Goal: Check status: Check status

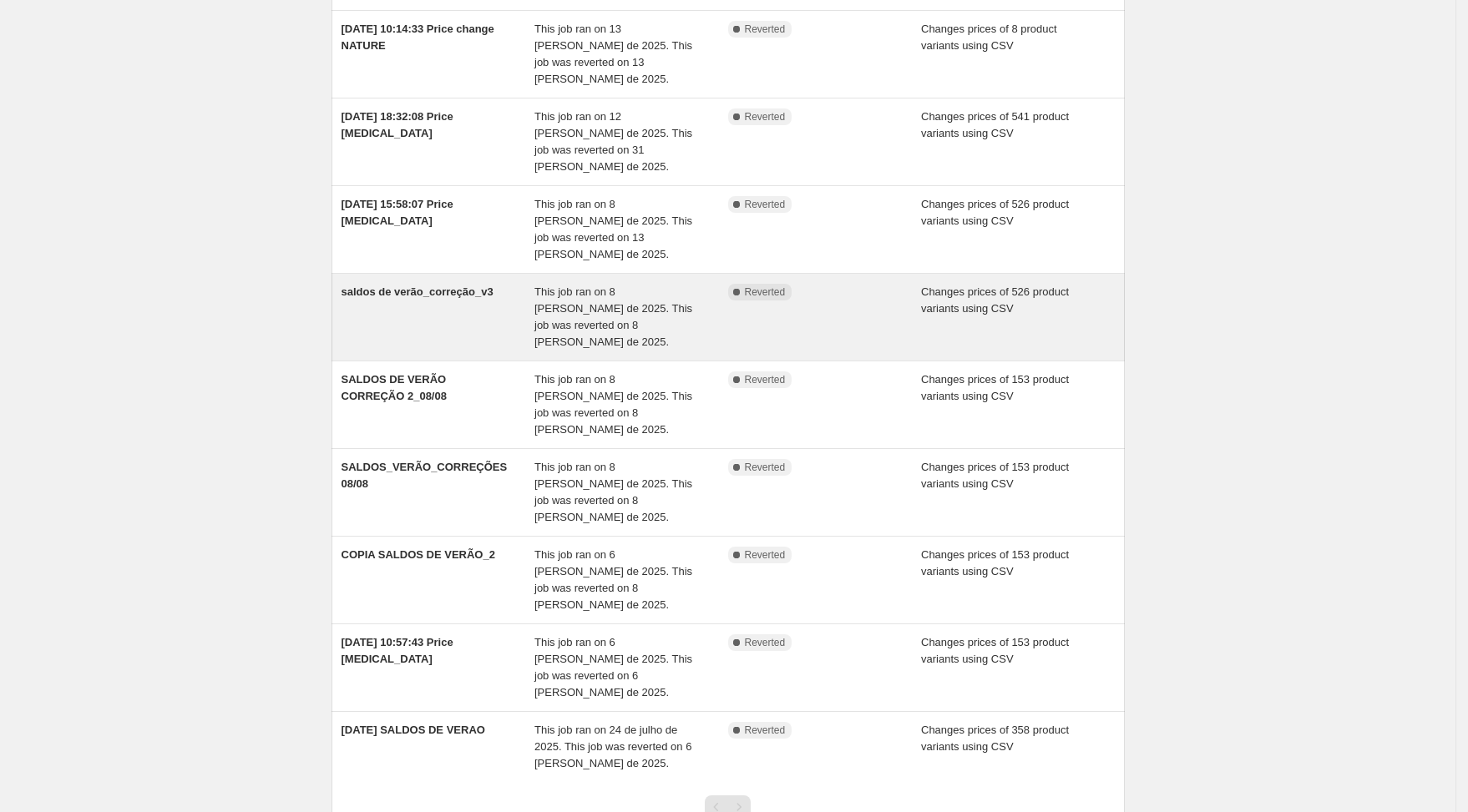
scroll to position [144, 0]
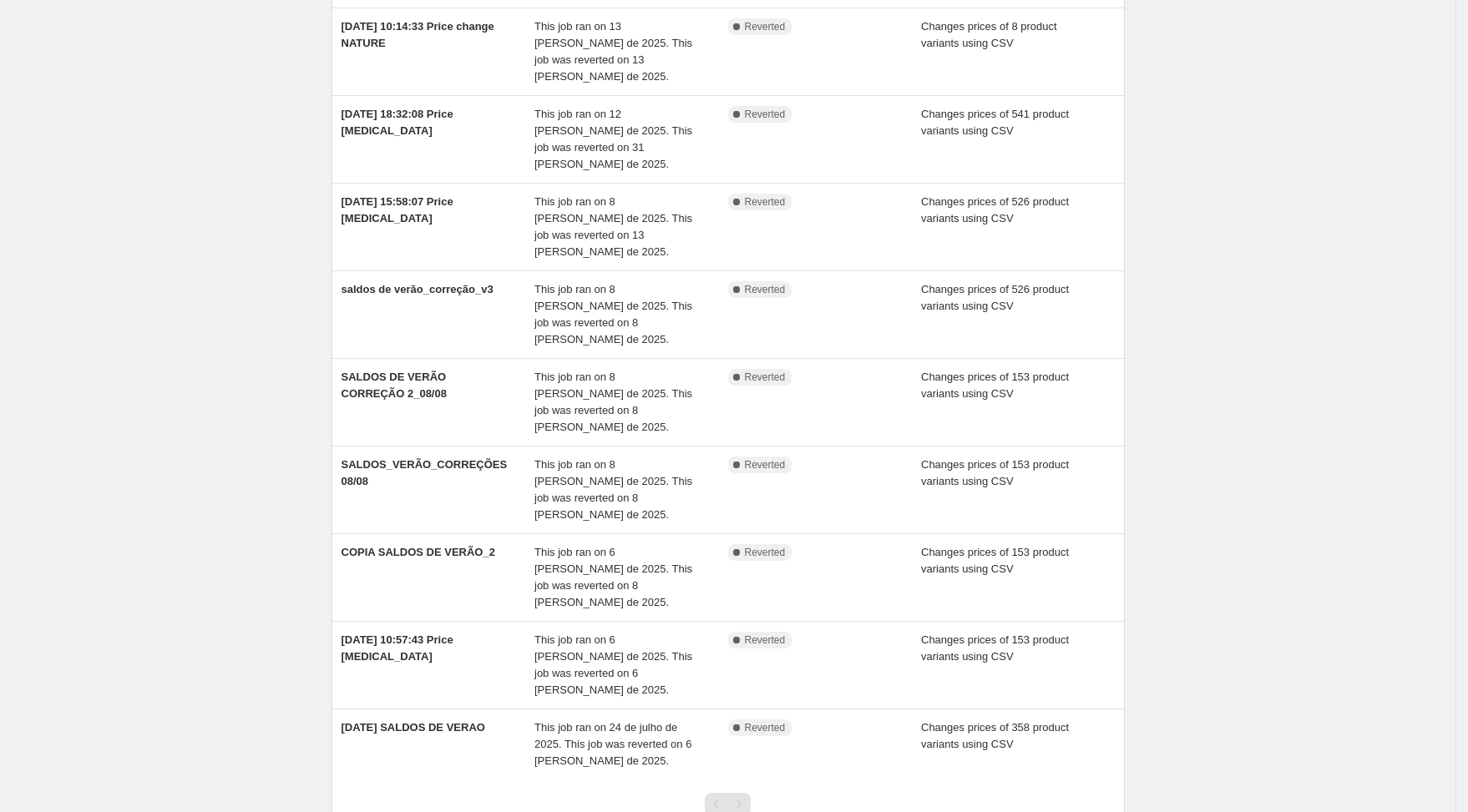
click at [745, 793] on div "Pagination" at bounding box center [739, 804] width 23 height 23
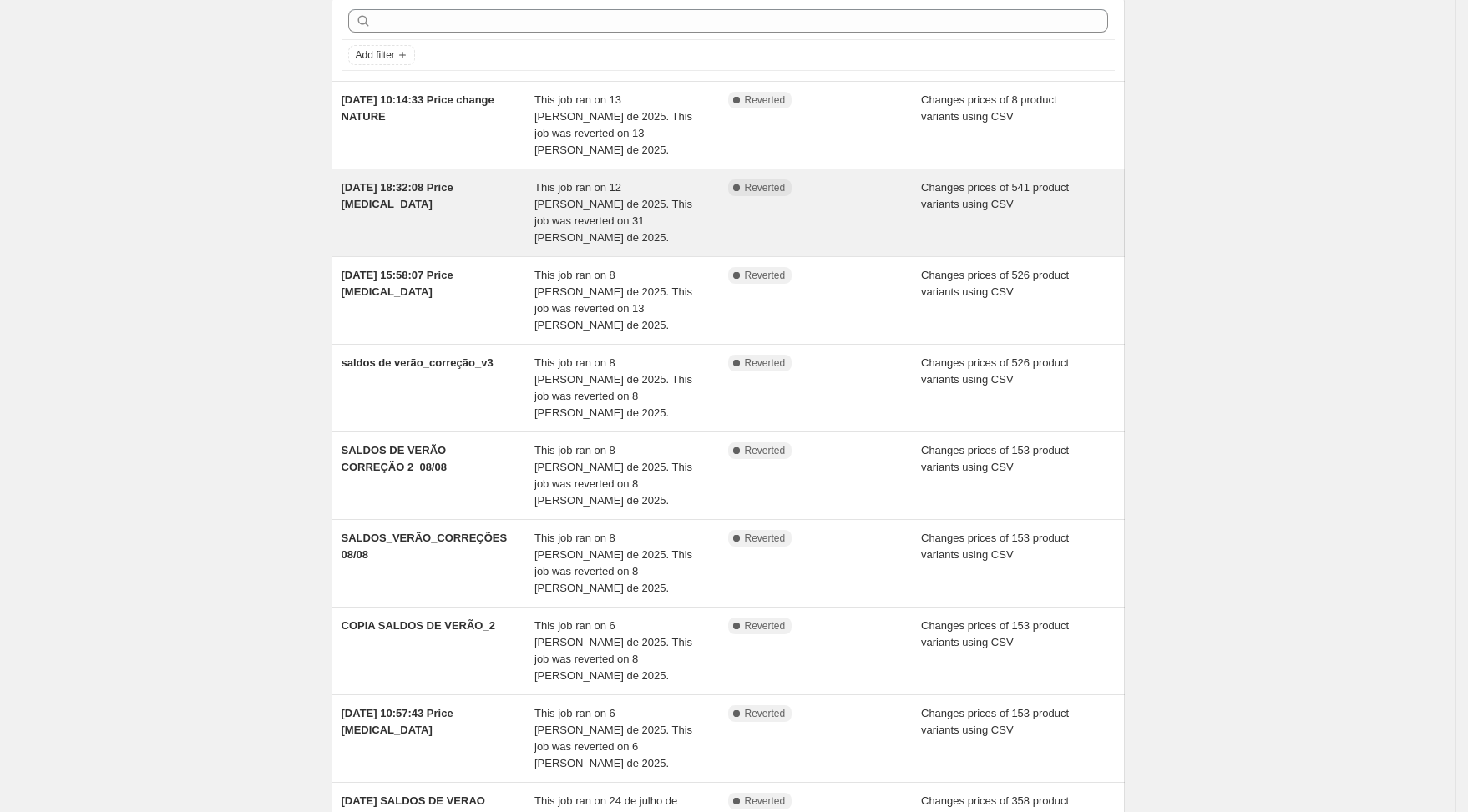
scroll to position [0, 0]
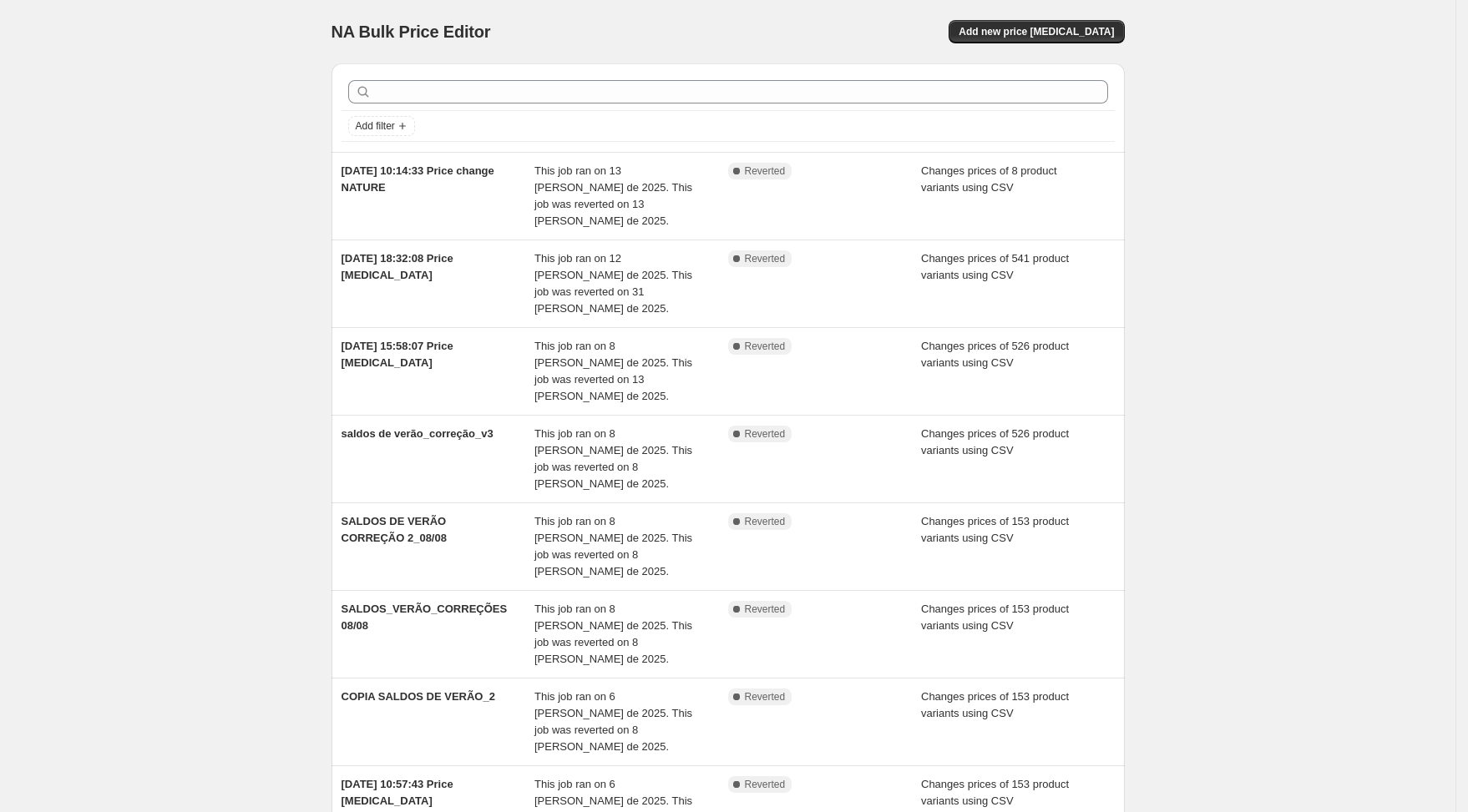
click at [1316, 350] on div "NA Bulk Price Editor. This page is ready NA Bulk Price Editor Add new price [ME…" at bounding box center [727, 545] width 1456 height 1090
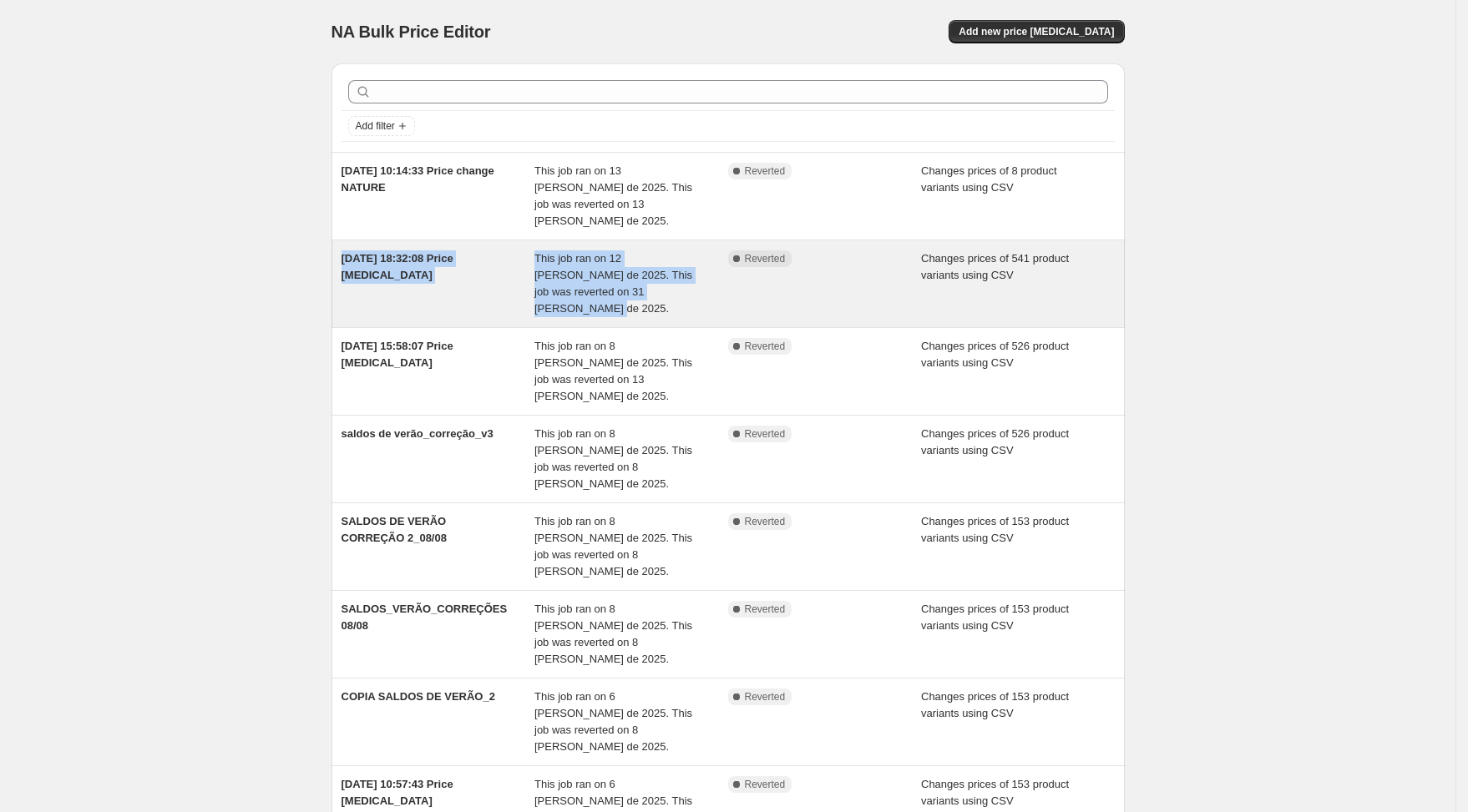
drag, startPoint x: 528, startPoint y: 233, endPoint x: 687, endPoint y: 277, distance: 165.0
click at [687, 277] on div "[DATE] 18:32:08 Price [MEDICAL_DATA] This job ran on 12 [PERSON_NAME] de 2025. …" at bounding box center [727, 283] width 793 height 87
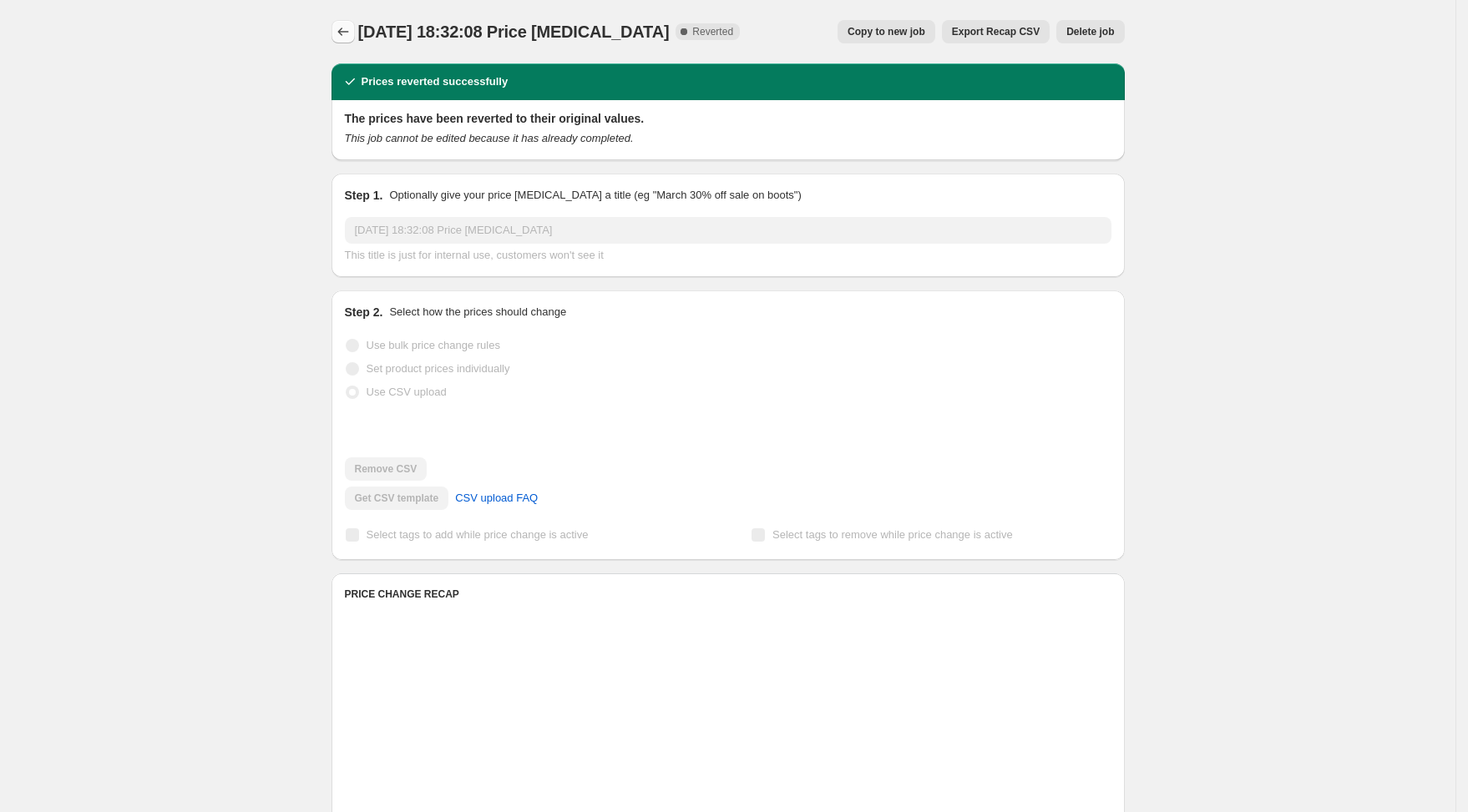
click at [342, 30] on icon "Price change jobs" at bounding box center [343, 31] width 16 height 16
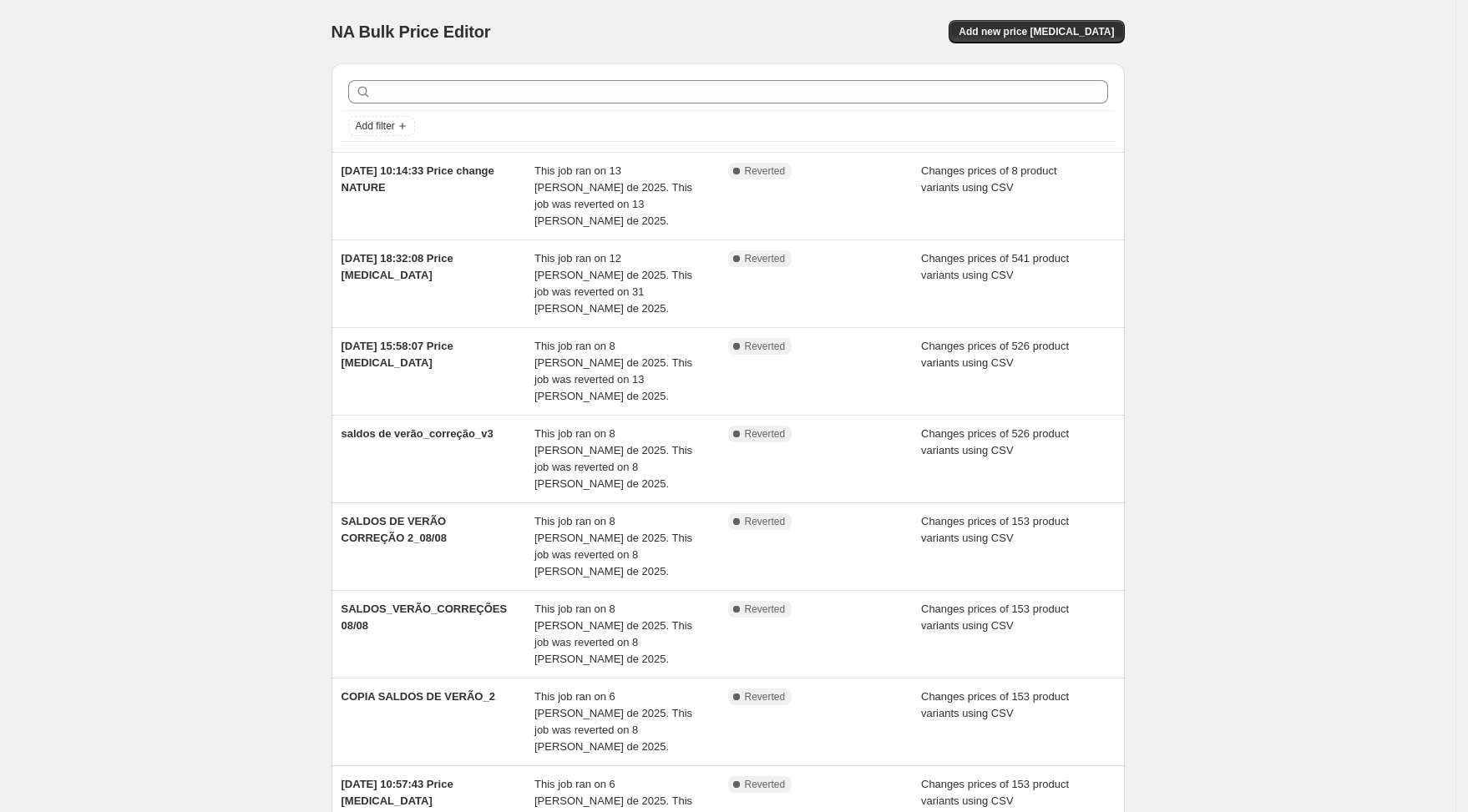
click at [1239, 438] on div "NA Bulk Price Editor. This page is ready NA Bulk Price Editor Add new price [ME…" at bounding box center [727, 545] width 1456 height 1090
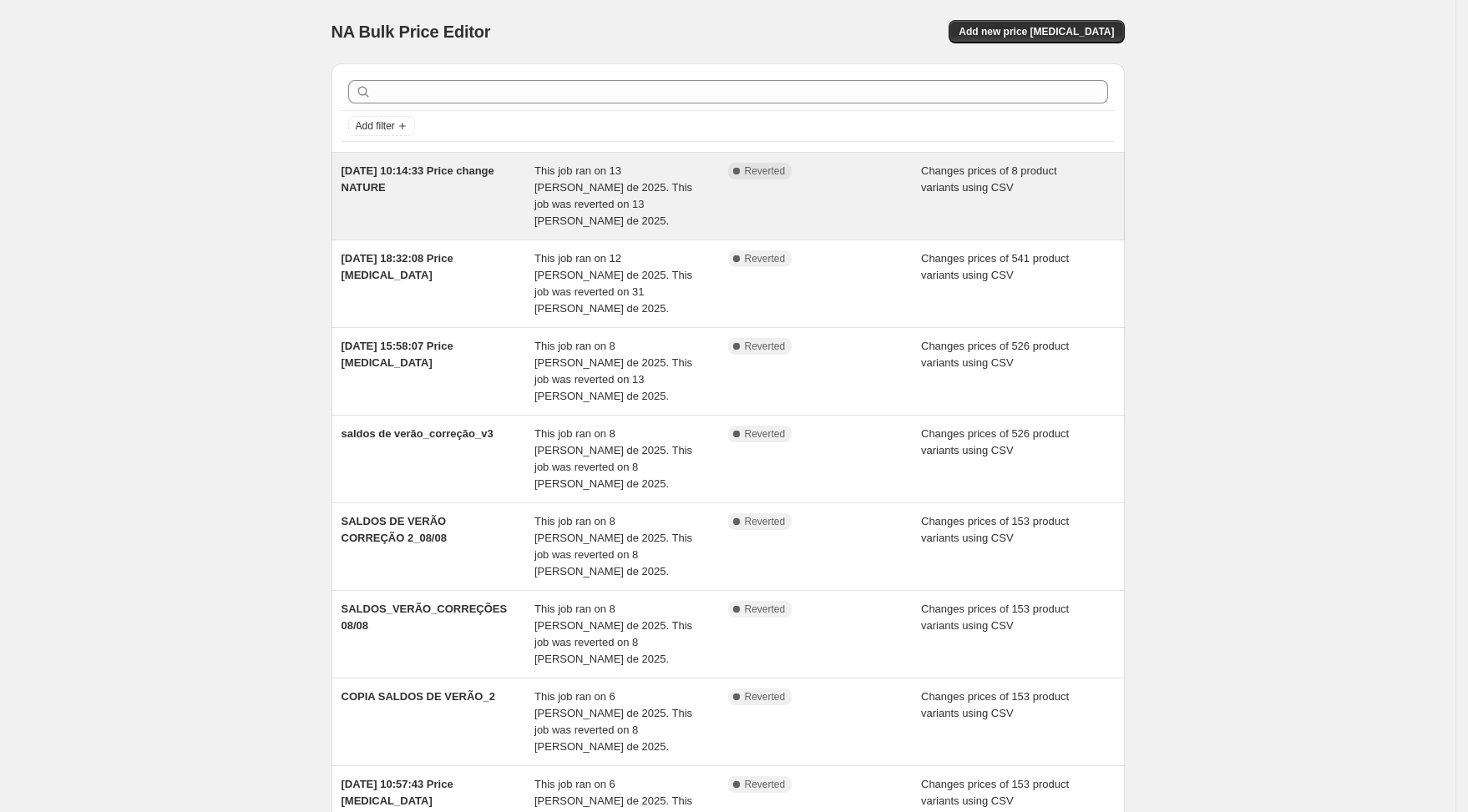
click at [464, 177] on span "[DATE] 10:14:33 Price change NATURE" at bounding box center [418, 178] width 153 height 30
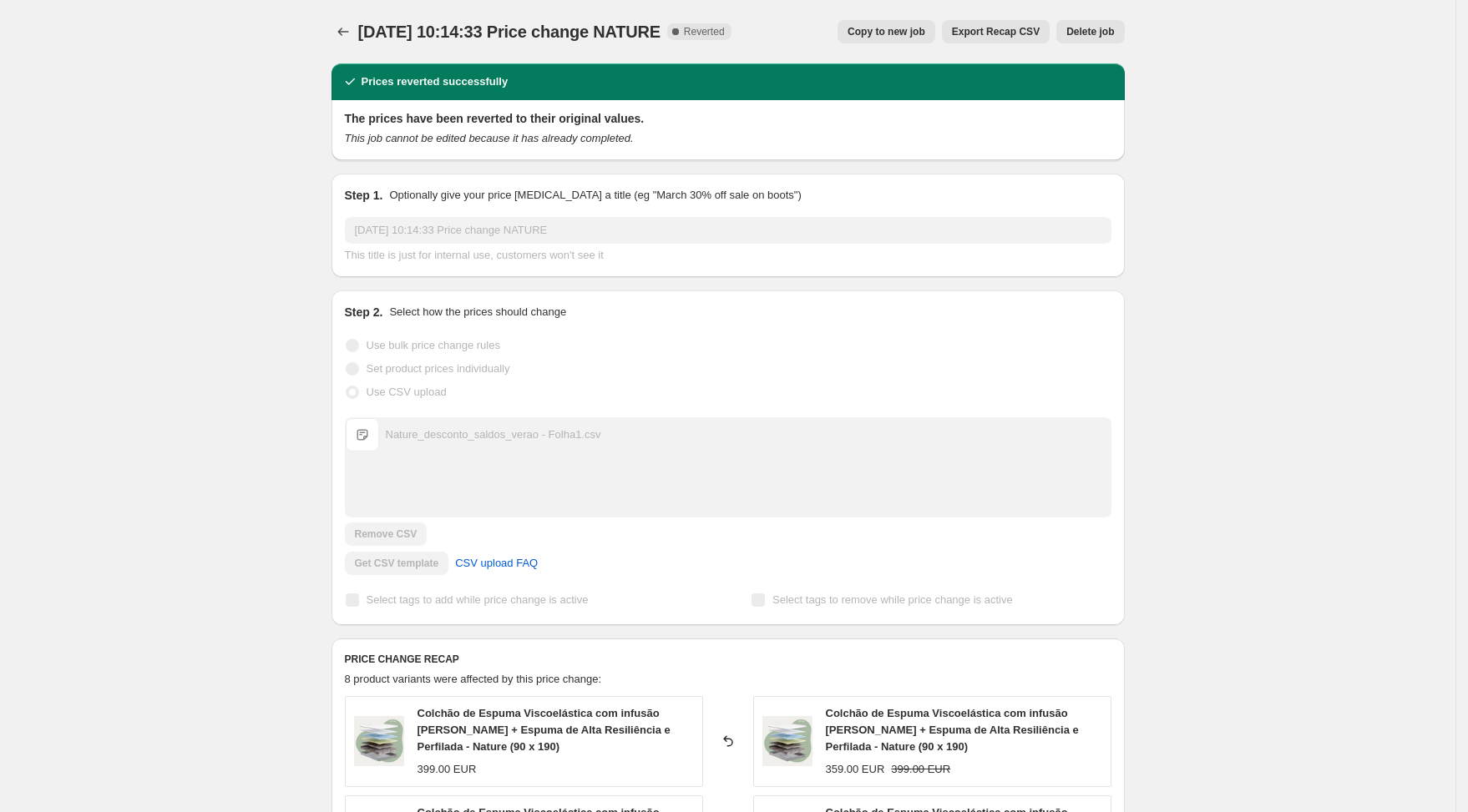
click at [351, 30] on icon "Price change jobs" at bounding box center [343, 31] width 16 height 16
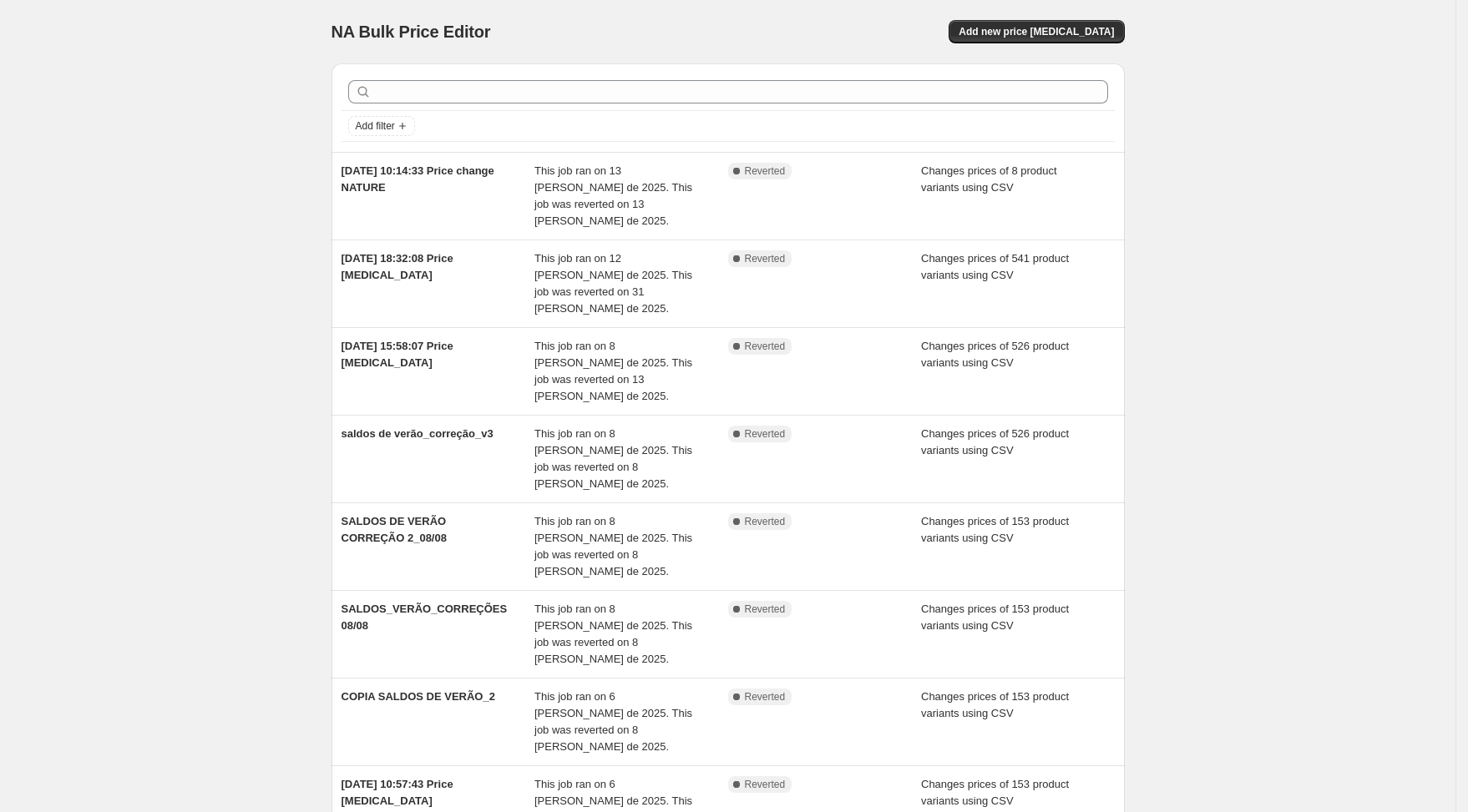
click at [161, 464] on div "NA Bulk Price Editor. This page is ready NA Bulk Price Editor Add new price [ME…" at bounding box center [727, 545] width 1456 height 1090
click at [137, 467] on div "NA Bulk Price Editor. This page is ready NA Bulk Price Editor Add new price [ME…" at bounding box center [727, 545] width 1456 height 1090
click at [173, 429] on div "NA Bulk Price Editor. This page is ready NA Bulk Price Editor Add new price [ME…" at bounding box center [727, 545] width 1456 height 1090
click at [1326, 427] on div "NA Bulk Price Editor. This page is ready NA Bulk Price Editor Add new price [ME…" at bounding box center [727, 545] width 1456 height 1090
click at [1290, 219] on div "NA Bulk Price Editor. This page is ready NA Bulk Price Editor Add new price [ME…" at bounding box center [727, 545] width 1456 height 1090
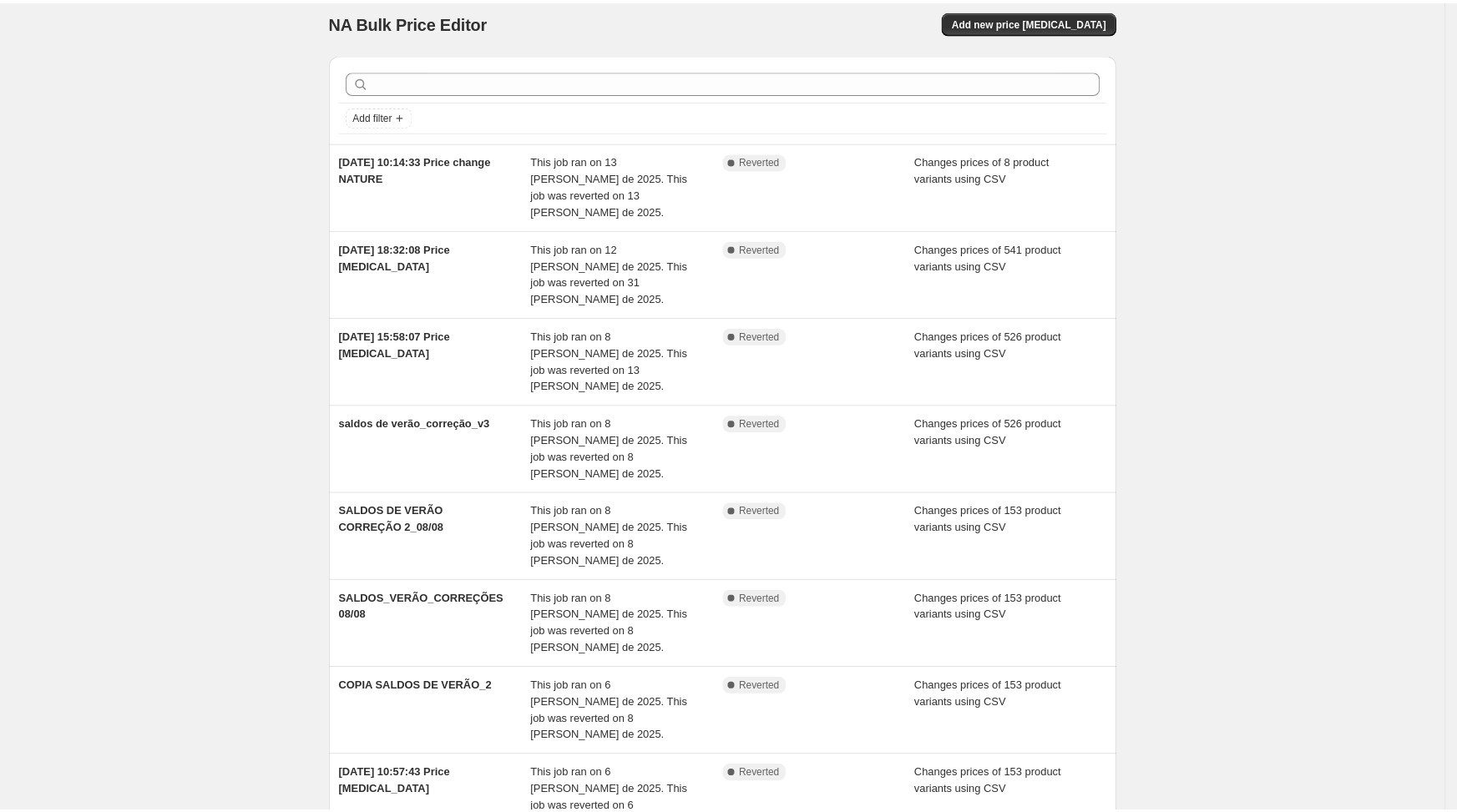
scroll to position [12, 0]
